Goal: Navigation & Orientation: Find specific page/section

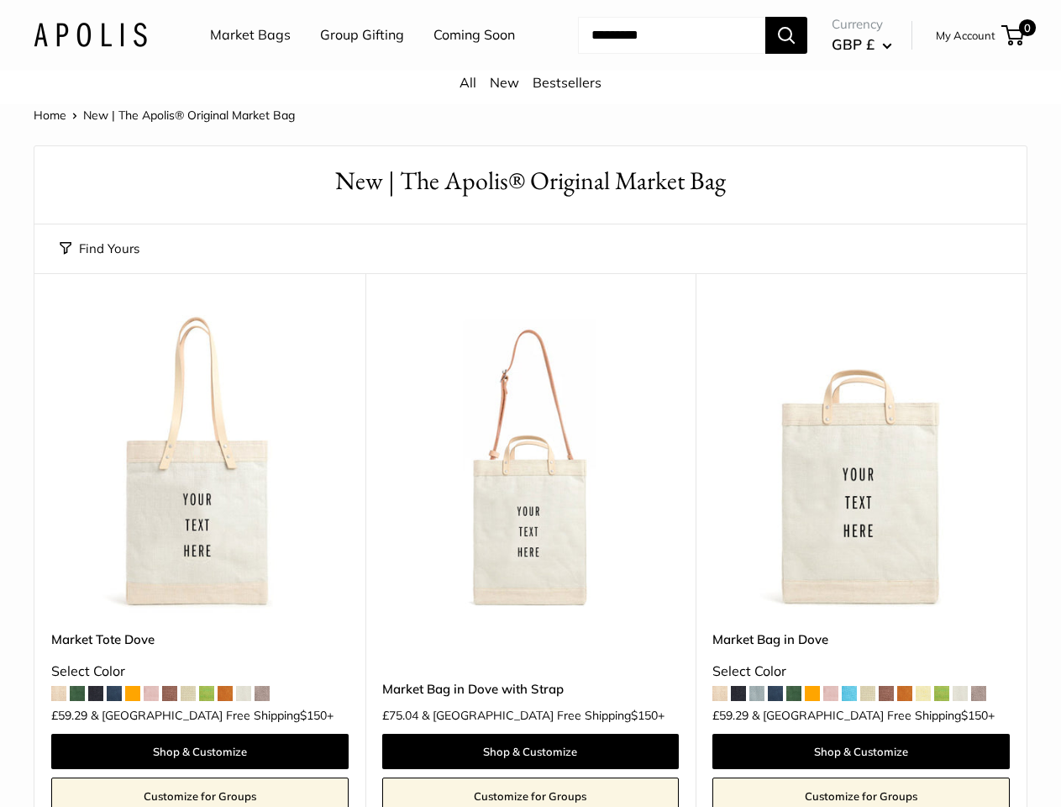
click at [530, 62] on nav "Market Bags Group Gifting Coming Soon" at bounding box center [377, 35] width 402 height 54
click at [358, 62] on ul "Market Bags Group Gifting Coming Soon" at bounding box center [377, 35] width 334 height 54
click at [652, 54] on input "Search..." at bounding box center [671, 35] width 187 height 37
click at [99, 260] on button "Find Yours" at bounding box center [100, 249] width 80 height 24
